Goal: Task Accomplishment & Management: Manage account settings

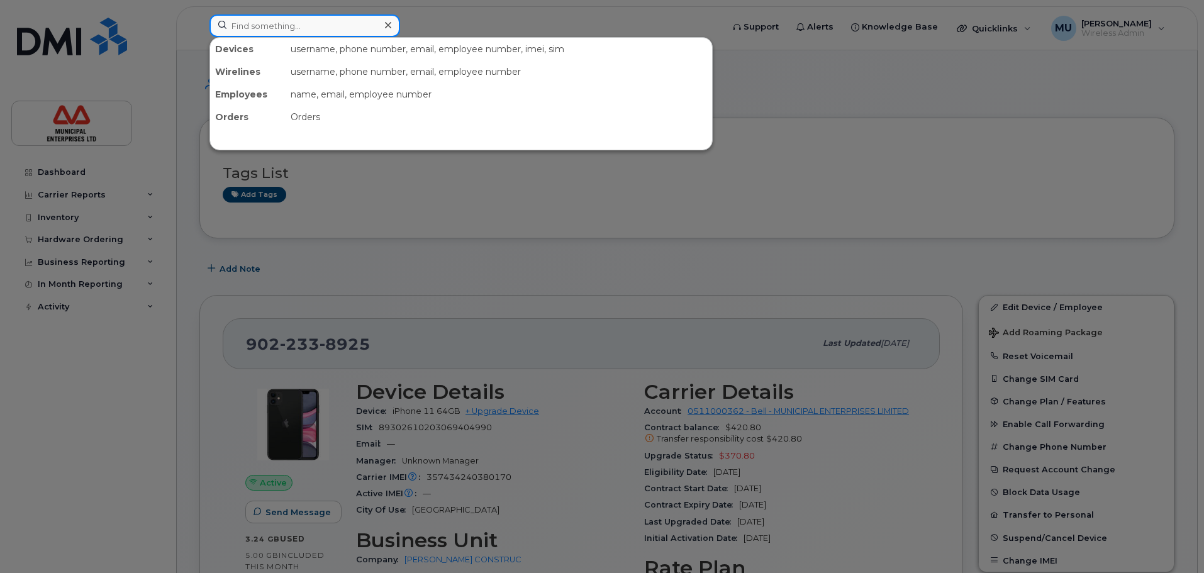
click at [331, 19] on input at bounding box center [304, 25] width 191 height 23
click at [954, 275] on div at bounding box center [602, 286] width 1204 height 573
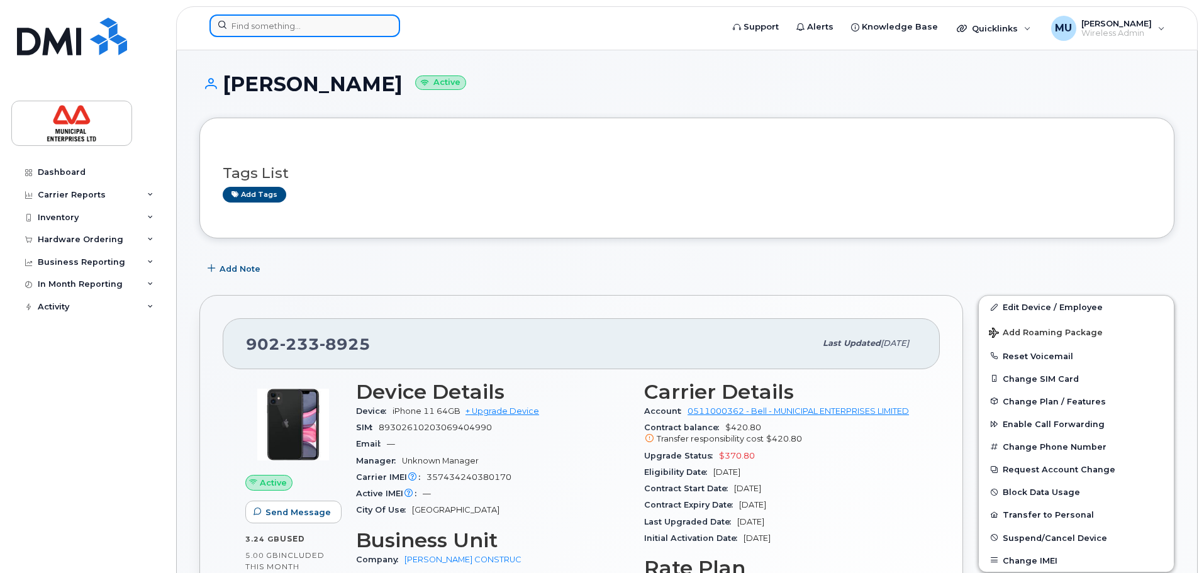
click at [348, 25] on input at bounding box center [304, 25] width 191 height 23
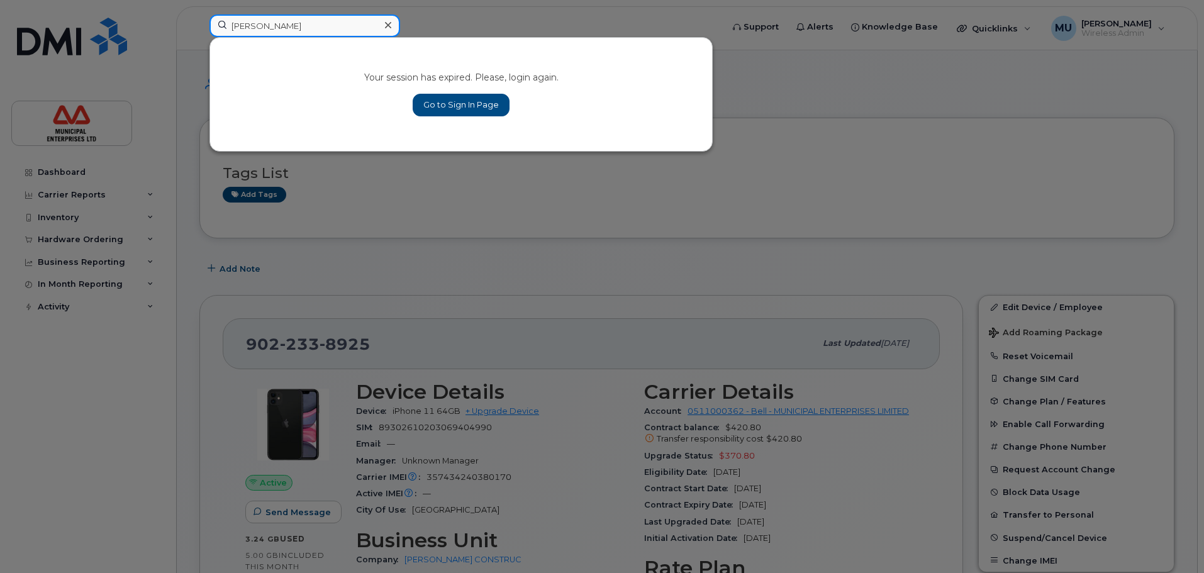
type input "[PERSON_NAME]"
click at [434, 108] on link "Go to Sign In Page" at bounding box center [460, 105] width 97 height 23
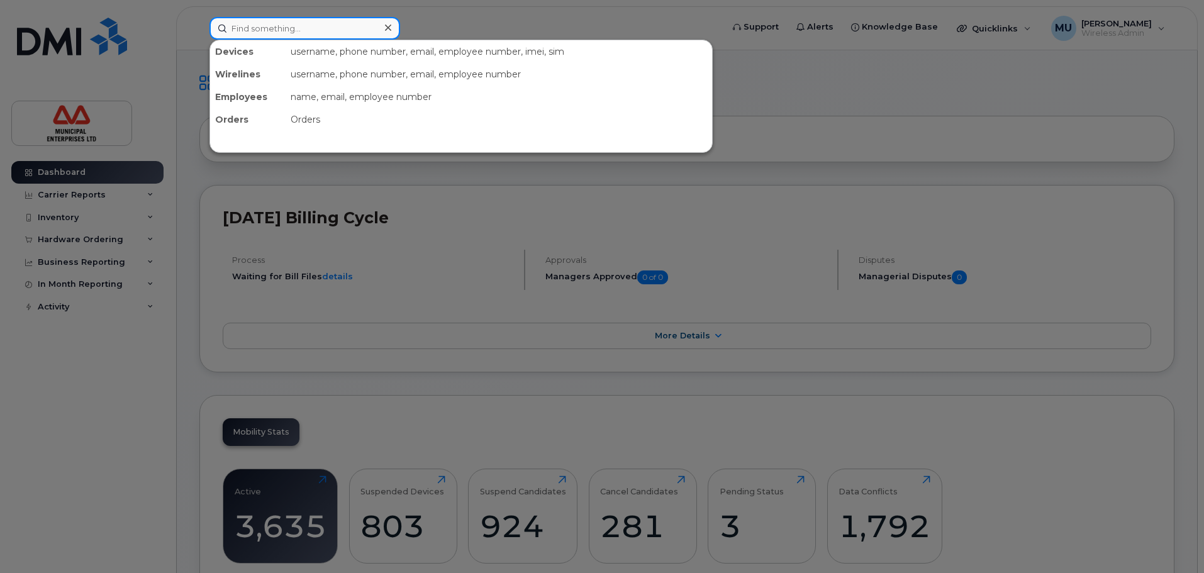
click at [273, 22] on input at bounding box center [304, 28] width 191 height 23
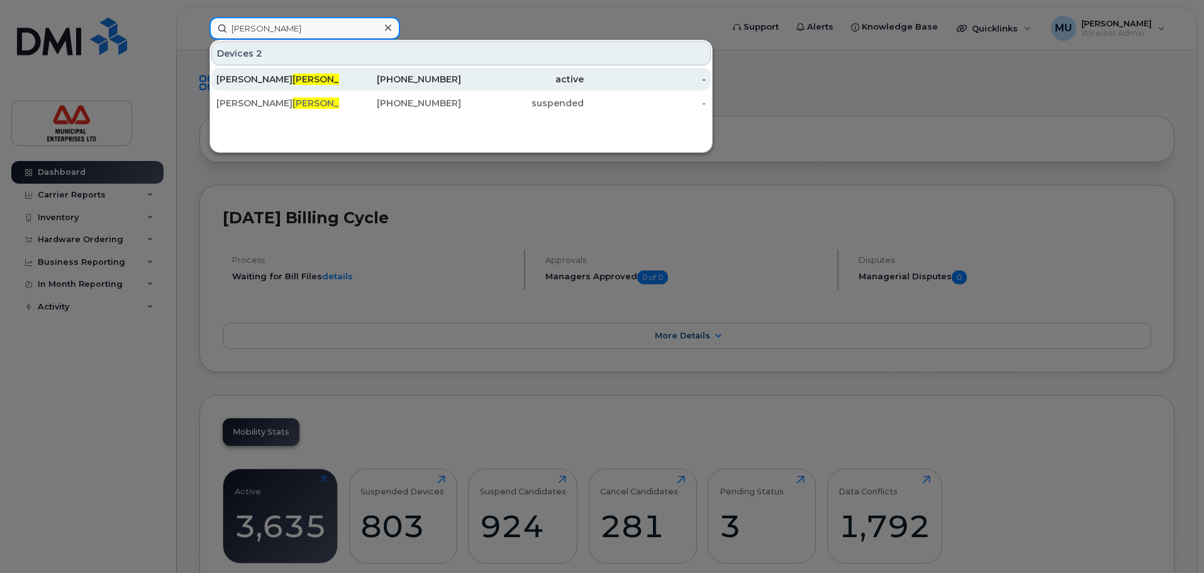
type input "sawler"
click at [315, 82] on div "Matthew Sawler" at bounding box center [277, 79] width 123 height 13
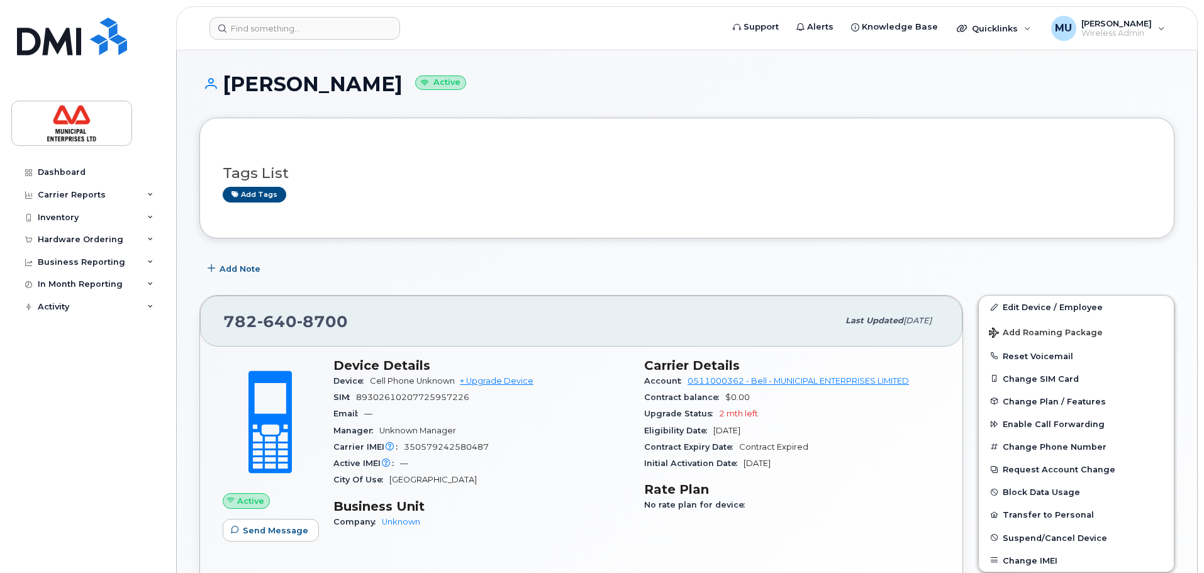
click at [487, 152] on div "Tags List Add tags" at bounding box center [687, 178] width 928 height 74
click at [1034, 450] on button "Change Phone Number" at bounding box center [1075, 446] width 195 height 23
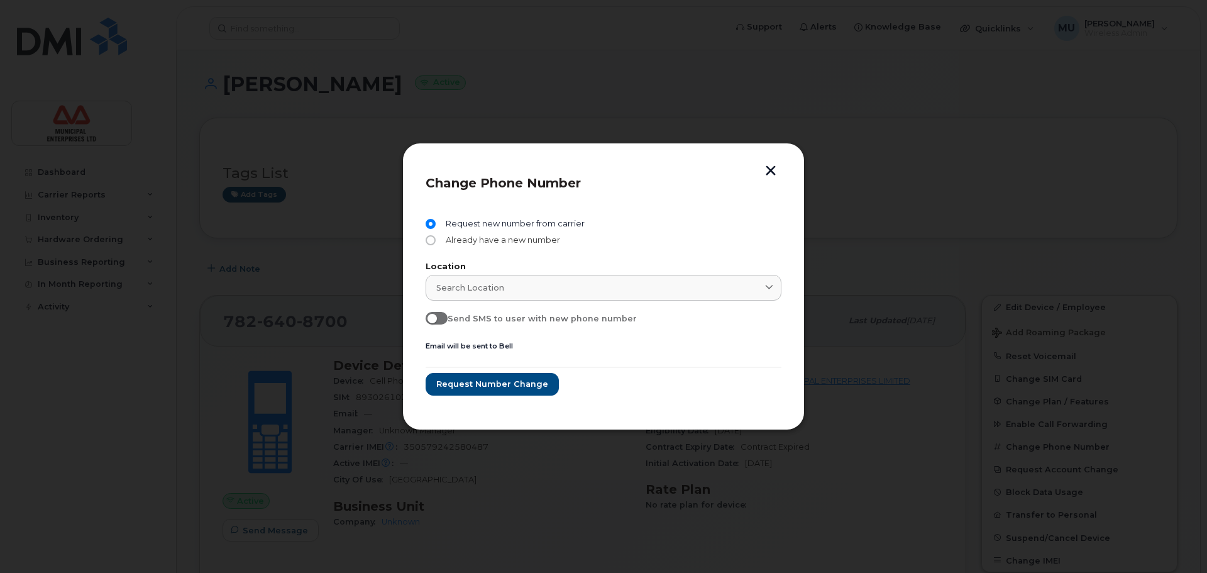
click at [513, 242] on span "Already have a new number" at bounding box center [500, 240] width 119 height 10
click at [436, 242] on input "Already have a new number" at bounding box center [431, 240] width 10 height 10
radio input "true"
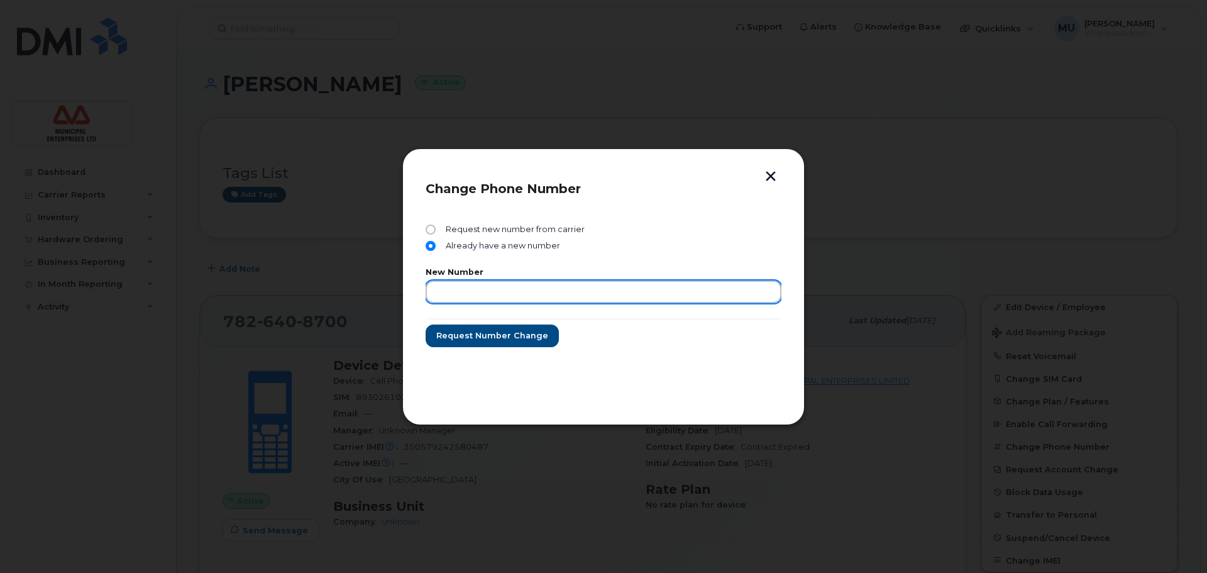
click at [506, 285] on input "text" at bounding box center [604, 291] width 356 height 23
drag, startPoint x: 699, startPoint y: 260, endPoint x: 675, endPoint y: 291, distance: 39.1
click at [673, 281] on form "Request new number from carrier Already have a new number New Number Request nu…" at bounding box center [604, 285] width 356 height 123
click at [678, 291] on input "text" at bounding box center [604, 291] width 356 height 23
paste input "902-225-9184"
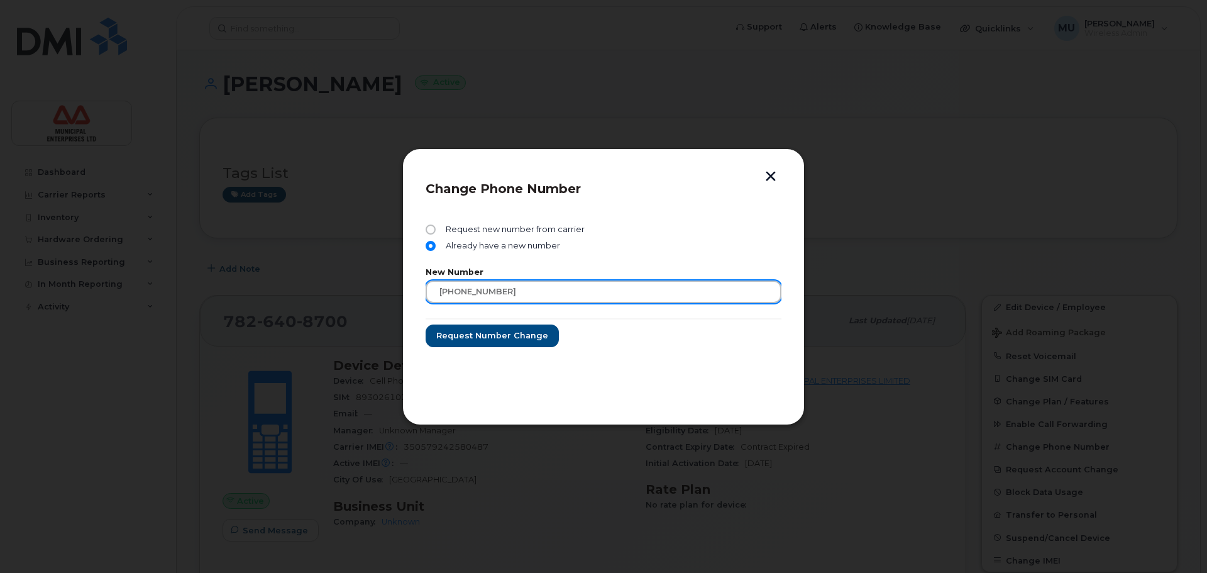
click at [441, 287] on input "902-225-9184" at bounding box center [604, 291] width 356 height 23
drag, startPoint x: 433, startPoint y: 290, endPoint x: 402, endPoint y: 292, distance: 30.9
click at [402, 292] on div "Change Phone Number Request new number from carrier Already have a new number N…" at bounding box center [603, 286] width 402 height 277
type input "902-225-9184"
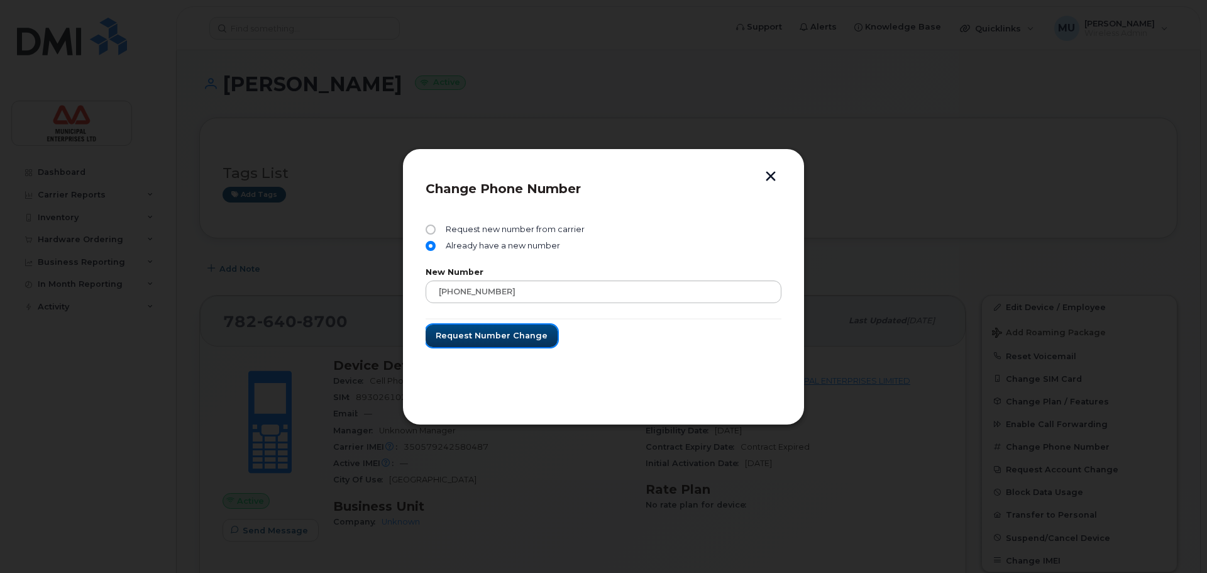
click at [497, 334] on span "Request number change" at bounding box center [492, 335] width 112 height 12
